Goal: Participate in discussion: Engage in conversation with other users on a specific topic

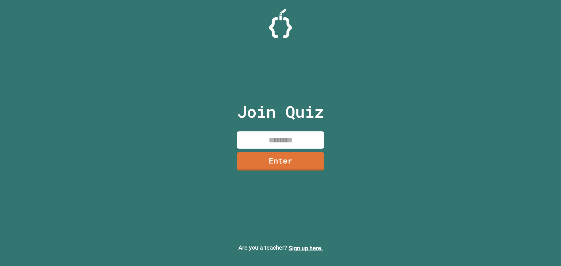
click at [265, 136] on input at bounding box center [281, 139] width 88 height 17
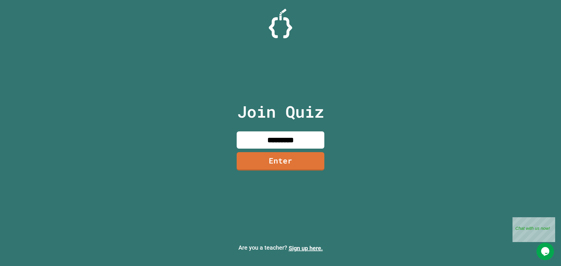
click at [275, 140] on input "*********" at bounding box center [281, 139] width 88 height 17
click at [277, 141] on input "*********" at bounding box center [281, 139] width 88 height 17
type input "********"
click at [290, 164] on link "Enter" at bounding box center [280, 160] width 79 height 19
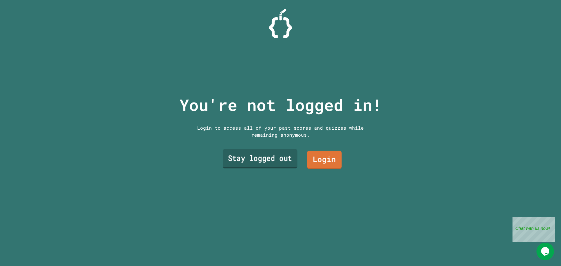
click at [280, 155] on link "Stay logged out" at bounding box center [260, 158] width 75 height 19
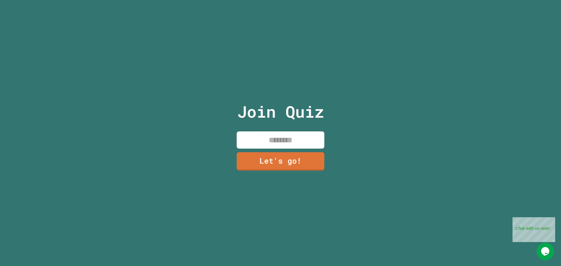
click at [271, 137] on input at bounding box center [281, 139] width 88 height 17
type input "*******"
click at [256, 157] on link "Let's go!" at bounding box center [280, 160] width 86 height 19
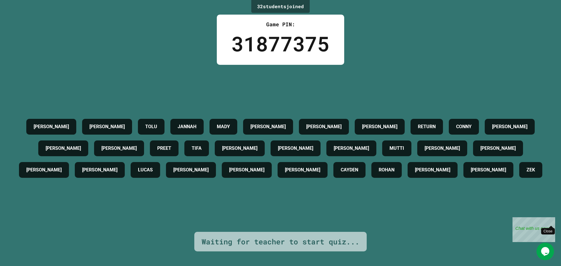
click at [553, 220] on div "Close" at bounding box center [550, 220] width 7 height 7
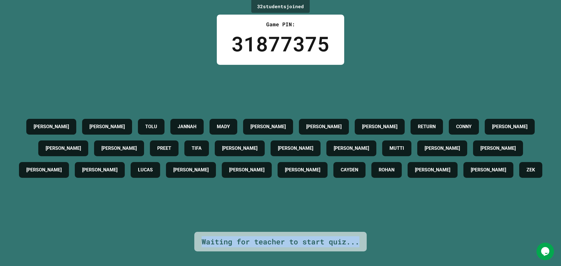
drag, startPoint x: 201, startPoint y: 236, endPoint x: 360, endPoint y: 239, distance: 158.7
click at [361, 240] on div "Waiting for teacher to start quiz..." at bounding box center [280, 242] width 172 height 20
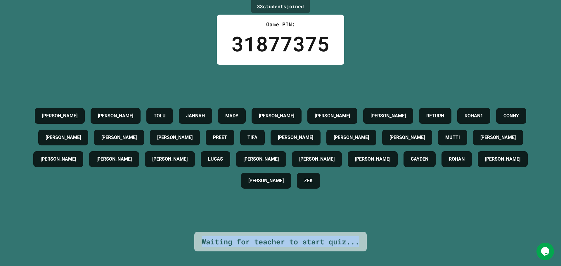
click at [347, 232] on div "Waiting for teacher to start quiz..." at bounding box center [280, 242] width 172 height 20
drag, startPoint x: 357, startPoint y: 236, endPoint x: 167, endPoint y: 234, distance: 189.1
click at [167, 234] on div "33 student s joined Game PIN: 31877375 [PERSON_NAME] TOLU JANNAH [PERSON_NAME] …" at bounding box center [280, 133] width 561 height 266
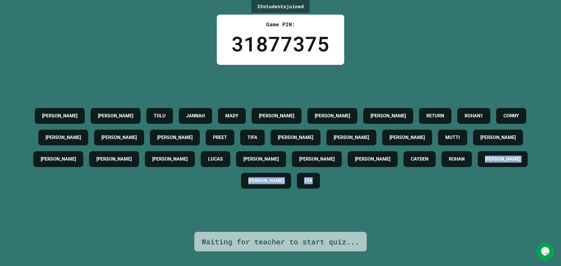
drag, startPoint x: 183, startPoint y: 235, endPoint x: 385, endPoint y: 243, distance: 202.7
click at [385, 243] on div "33 student s joined Game PIN: 31877375 [PERSON_NAME] TOLU JANNAH [PERSON_NAME] …" at bounding box center [280, 133] width 561 height 266
drag, startPoint x: 343, startPoint y: 241, endPoint x: 385, endPoint y: 241, distance: 41.2
click at [344, 241] on div "Waiting for teacher to start quiz..." at bounding box center [281, 241] width 158 height 11
drag, startPoint x: 385, startPoint y: 241, endPoint x: 193, endPoint y: 246, distance: 191.8
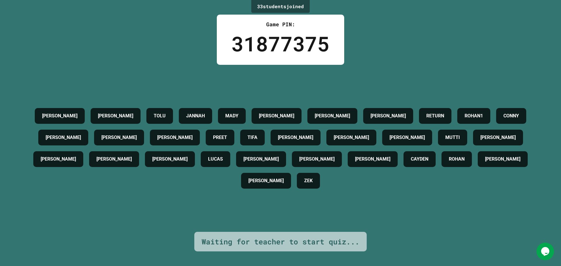
click at [193, 246] on div "33 student s joined Game PIN: 31877375 [PERSON_NAME] TOLU JANNAH [PERSON_NAME] …" at bounding box center [280, 133] width 561 height 266
drag, startPoint x: 353, startPoint y: 236, endPoint x: 233, endPoint y: 243, distance: 120.3
click at [233, 243] on div "Waiting for teacher to start quiz..." at bounding box center [280, 242] width 172 height 20
click at [232, 242] on div "Waiting for teacher to start quiz..." at bounding box center [281, 241] width 158 height 11
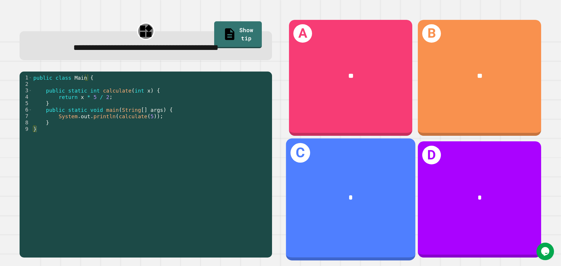
click at [349, 194] on span "*" at bounding box center [351, 197] width 4 height 7
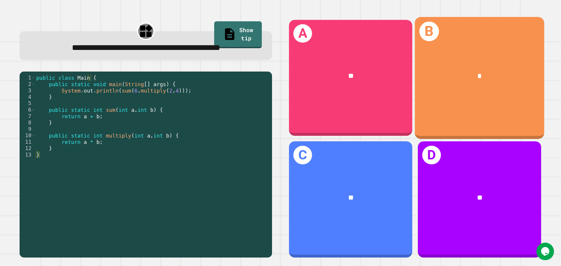
click at [505, 71] on div "*" at bounding box center [479, 76] width 101 height 11
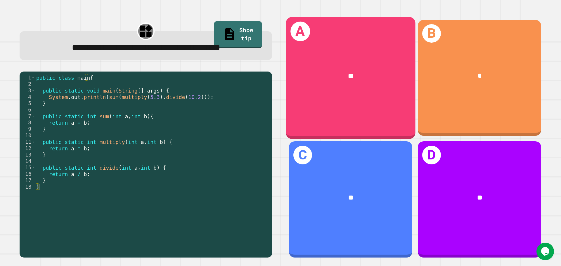
click at [331, 86] on div "**" at bounding box center [350, 76] width 129 height 39
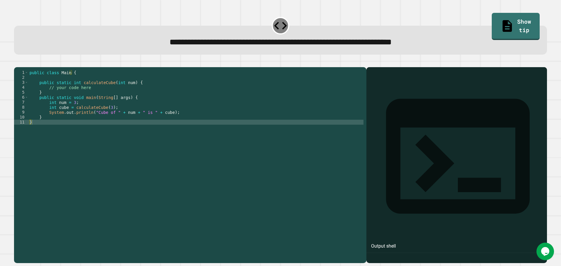
click at [385, 107] on div at bounding box center [456, 173] width 175 height 179
click at [372, 104] on div at bounding box center [456, 173] width 175 height 179
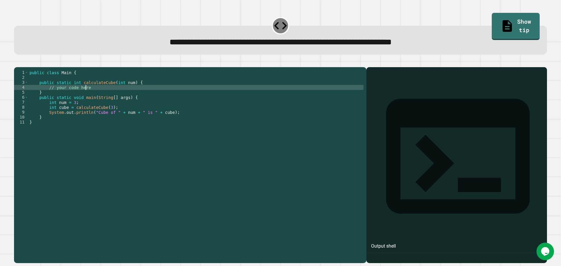
click at [93, 95] on div "public class Main { public static int calculateCube ( int num ) { // your code …" at bounding box center [195, 159] width 335 height 179
type textarea "*"
drag, startPoint x: 513, startPoint y: 18, endPoint x: 505, endPoint y: 21, distance: 8.6
click at [512, 18] on link "Show tip" at bounding box center [515, 25] width 45 height 28
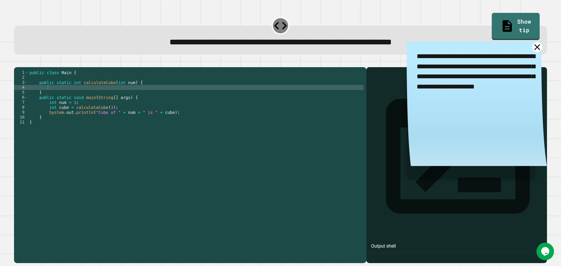
click at [532, 45] on icon at bounding box center [537, 47] width 10 height 10
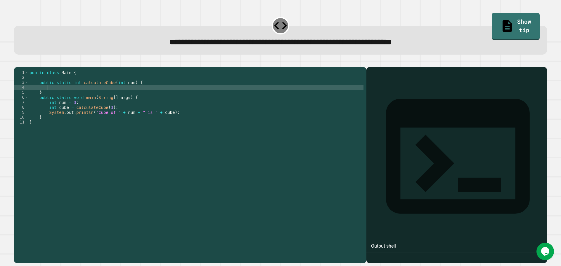
click at [106, 95] on div "public class Main { public static int calculateCube ( int num ) { } public stat…" at bounding box center [195, 159] width 335 height 179
click at [104, 96] on div "public class Main { public static int calculateCube ( int num ) { return cacula…" at bounding box center [195, 159] width 335 height 179
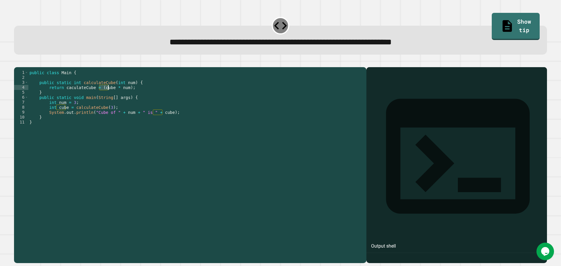
click at [104, 96] on div "public class Main { public static int calculateCube ( int num ) { return cacula…" at bounding box center [195, 159] width 335 height 179
click at [104, 95] on div "public class Main { public static int calculateCube ( int num ) { return cacula…" at bounding box center [195, 154] width 335 height 169
click at [104, 95] on div "public class Main { public static int calculateCube ( int num ) { return cacula…" at bounding box center [195, 159] width 335 height 179
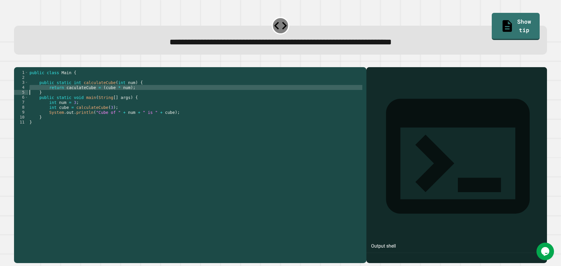
click at [104, 95] on div "public class Main { public static int calculateCube ( int num ) { return cacula…" at bounding box center [195, 159] width 335 height 179
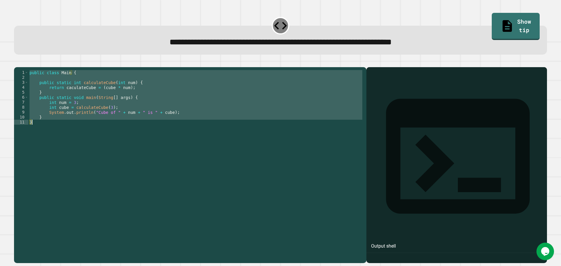
scroll to position [0, 1]
click at [104, 95] on div "public class Main { public static int calculateCube ( int num ) { return cacula…" at bounding box center [195, 154] width 335 height 169
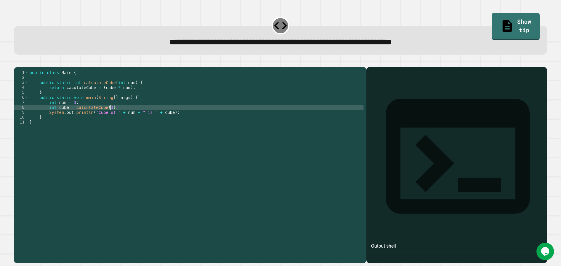
click at [137, 118] on div "public class Main { public static int calculateCube ( int num ) { return cacula…" at bounding box center [195, 159] width 335 height 179
click at [22, 68] on icon "button" at bounding box center [20, 66] width 3 height 4
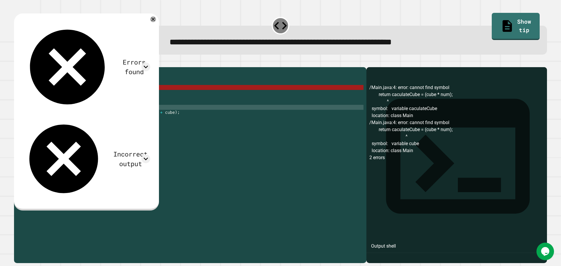
click at [105, 94] on div "public class Main { public static int calculateCube ( int num ) { return cacula…" at bounding box center [195, 159] width 335 height 179
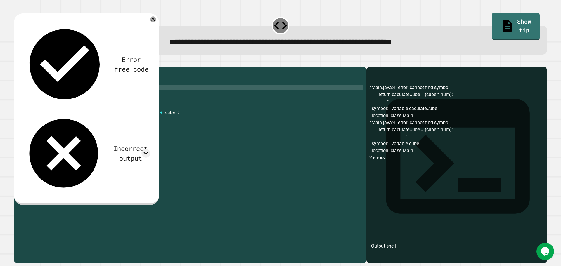
scroll to position [0, 5]
type textarea "**********"
click at [35, 67] on div at bounding box center [280, 63] width 533 height 7
click at [17, 63] on icon "button" at bounding box center [17, 63] width 0 height 0
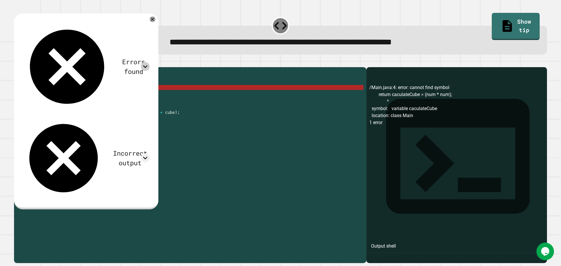
click at [150, 62] on icon at bounding box center [145, 66] width 9 height 9
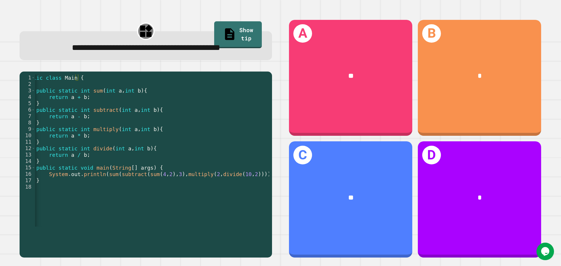
scroll to position [0, 15]
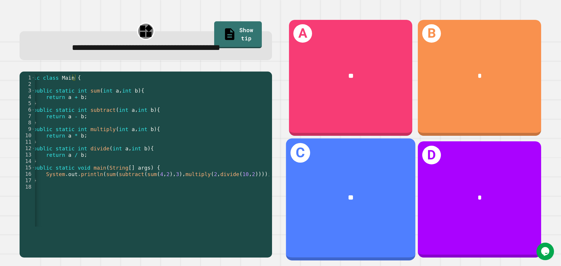
click at [348, 195] on span "**" at bounding box center [351, 197] width 6 height 7
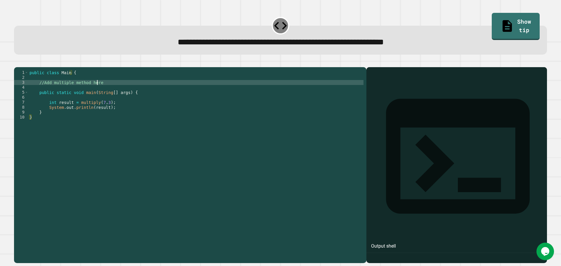
click at [100, 90] on div "public class Main { //Add multiple method here public static void main ( String…" at bounding box center [195, 159] width 335 height 179
click at [104, 90] on div "public class Main { //Add multiple method here public static void main ( String…" at bounding box center [195, 154] width 335 height 169
type textarea "*"
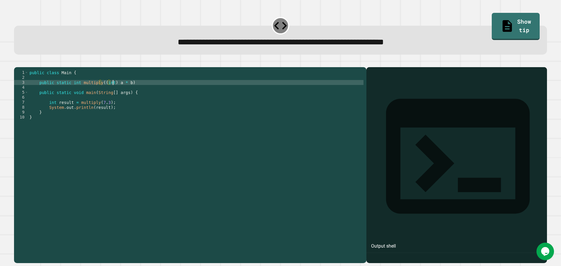
scroll to position [0, 6]
click at [139, 90] on div "public class Main { public static int multiply (( int ) ( a * b ) public static…" at bounding box center [195, 159] width 335 height 179
type textarea "**********"
click at [108, 94] on div "public class Main { public static int multiply (( int ) ( a * b )) public stati…" at bounding box center [195, 159] width 335 height 179
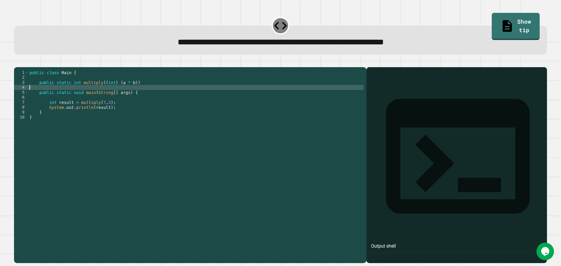
scroll to position [0, 0]
type textarea "*"
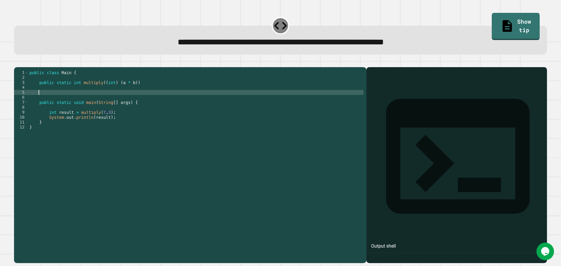
click at [121, 91] on div "public class Main { public static int multiply (( int ) ( a * b )) public stati…" at bounding box center [195, 159] width 335 height 179
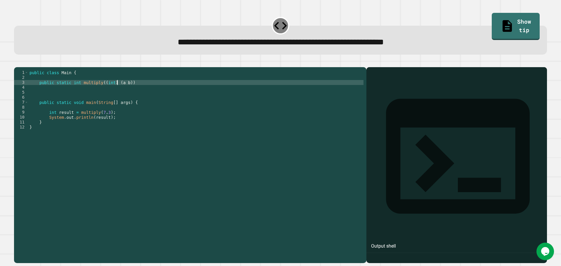
type textarea "**********"
click at [53, 101] on div "public class Main { public static int multiply (( int ) ( a , b )) public stati…" at bounding box center [195, 159] width 335 height 179
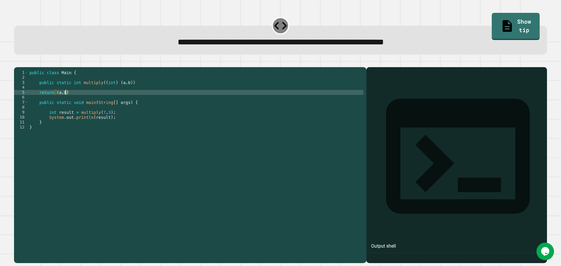
scroll to position [0, 2]
click at [17, 63] on icon "button" at bounding box center [17, 63] width 0 height 0
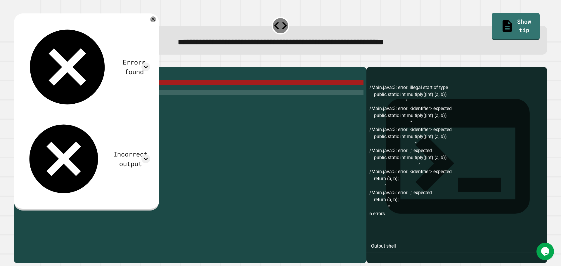
click at [89, 91] on div "public class Main { public static int multiply (( int ) ( a , b )) return ( a ,…" at bounding box center [195, 159] width 335 height 179
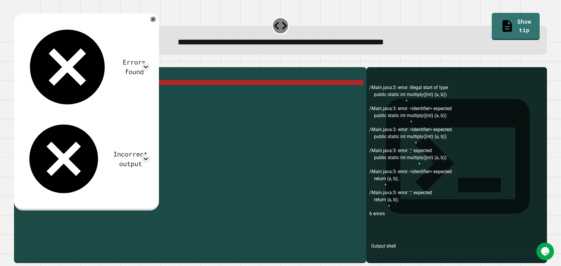
click at [89, 91] on div "public class Main { public static int multiply (( int ) ( a , b )) return ( a ,…" at bounding box center [195, 159] width 335 height 179
click at [500, 24] on icon at bounding box center [507, 25] width 14 height 15
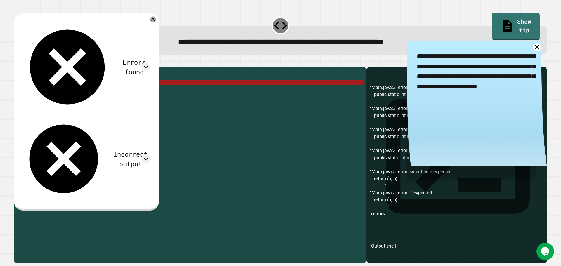
click at [95, 89] on div "public class Main { public static int multiply (( int ) ( a , b )) return ( a ,…" at bounding box center [195, 154] width 335 height 169
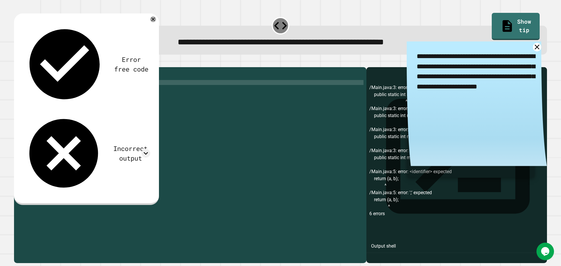
scroll to position [0, 6]
click at [23, 67] on icon "button" at bounding box center [20, 66] width 3 height 4
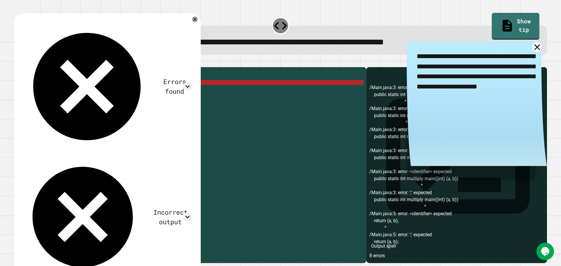
click at [534, 47] on icon at bounding box center [537, 47] width 6 height 6
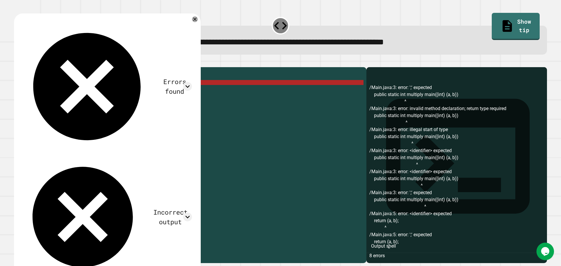
click at [103, 92] on div "public class Main { public static int multiply main (( int ) ( a , b )) return …" at bounding box center [195, 159] width 335 height 179
click at [124, 93] on div "public class Main { public static int multiply main (( int ) ( a , b )) return …" at bounding box center [195, 159] width 335 height 179
click at [126, 92] on div "public class Main { public static int multiply main (( int ) ( a , b )) return …" at bounding box center [195, 159] width 335 height 179
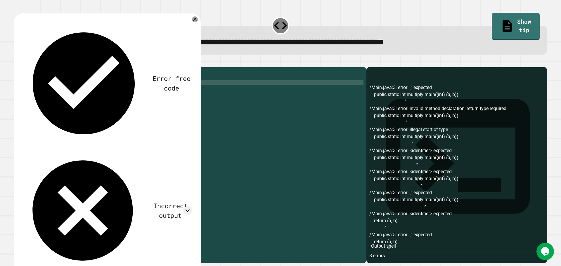
click at [22, 67] on icon "button" at bounding box center [20, 66] width 3 height 4
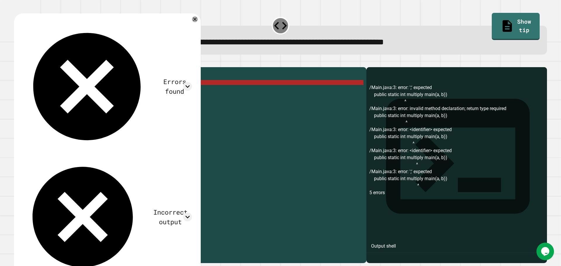
click at [111, 91] on div "public class Main { public static int multiply main ( a , b )) return ( a , b )…" at bounding box center [195, 159] width 335 height 179
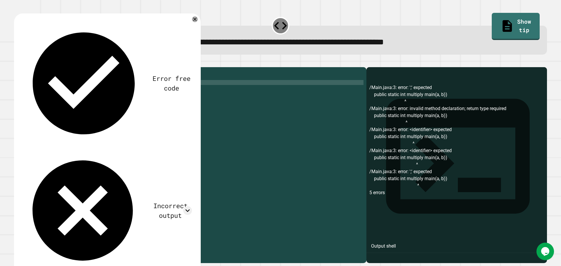
scroll to position [0, 7]
type textarea "**********"
click at [17, 63] on button "button" at bounding box center [17, 63] width 0 height 0
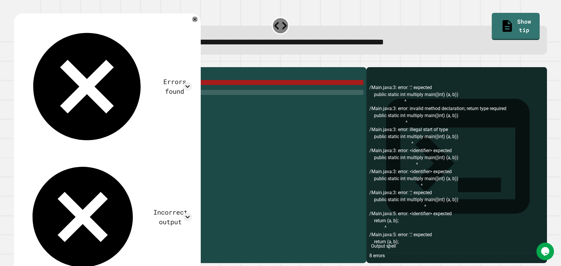
click at [163, 100] on div "public class Main { public static int multiply main (( int ) ( a , b )) return …" at bounding box center [195, 159] width 335 height 179
click at [151, 93] on div "public class Main { public static int multiply main (( int ) ( a , b )) return …" at bounding box center [195, 159] width 335 height 179
drag, startPoint x: 139, startPoint y: 93, endPoint x: 132, endPoint y: 91, distance: 7.7
click at [139, 93] on div "public class Main { public static int multiply main (( int ) ( a , b )) return …" at bounding box center [195, 159] width 335 height 179
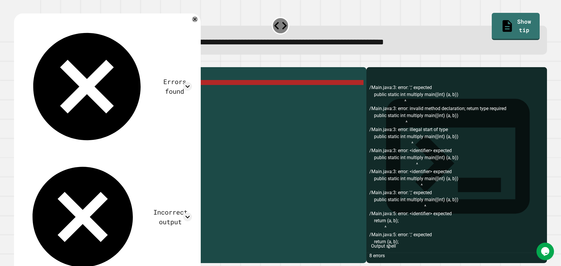
click at [132, 91] on div "public class Main { public static int multiply main (( int ) ( a , b )) return …" at bounding box center [195, 159] width 335 height 179
click at [126, 92] on div "public class Main { public static int multiply main (( int ) ( a , b )) return …" at bounding box center [195, 159] width 335 height 179
